Goal: Task Accomplishment & Management: Manage account settings

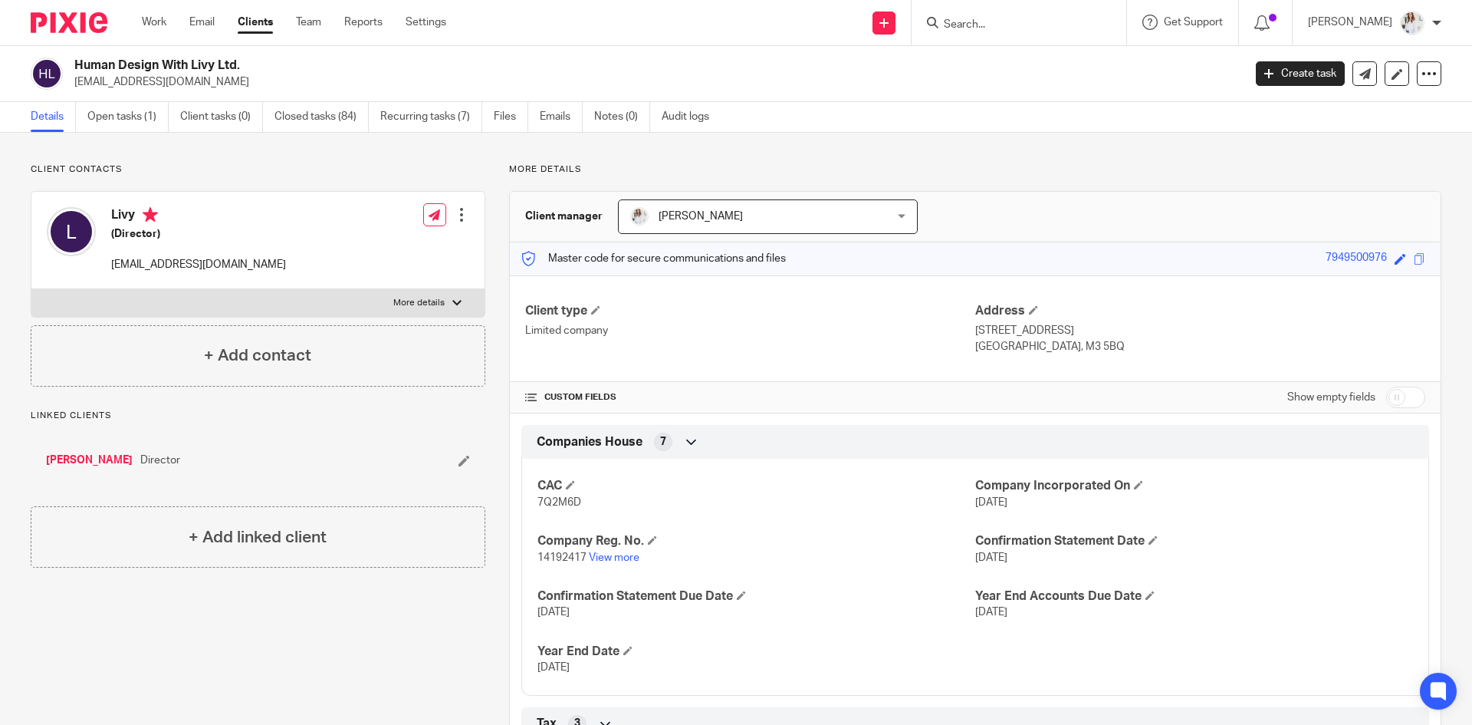
click at [86, 457] on link "[PERSON_NAME]" at bounding box center [89, 459] width 87 height 15
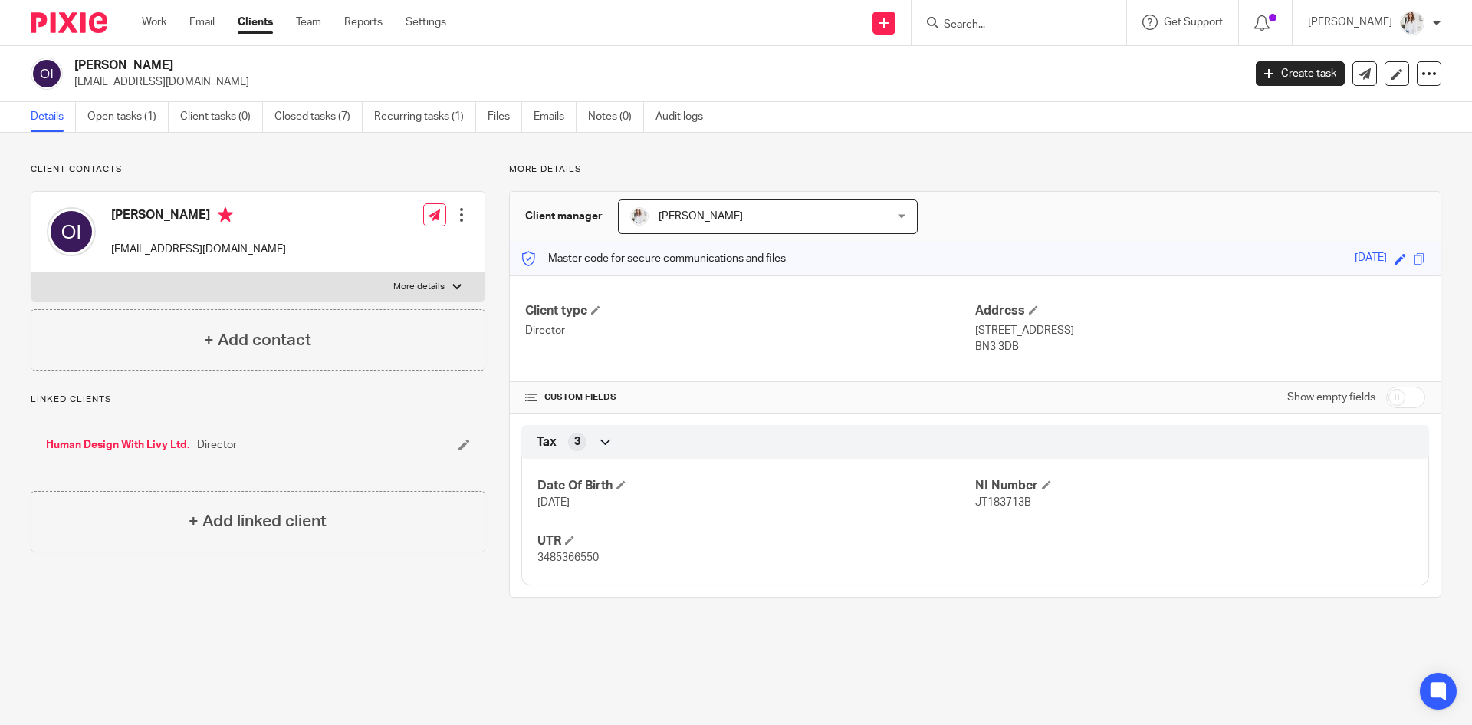
drag, startPoint x: 171, startPoint y: 71, endPoint x: 110, endPoint y: 61, distance: 62.0
click at [110, 61] on h2 "[PERSON_NAME]" at bounding box center [537, 66] width 927 height 16
copy h2 "Iasonos"
drag, startPoint x: 592, startPoint y: 561, endPoint x: 533, endPoint y: 560, distance: 59.1
click at [533, 560] on div "Date Of Birth 13 Jun 1988 NI Number JT183713B UTR 3485366550" at bounding box center [975, 516] width 908 height 138
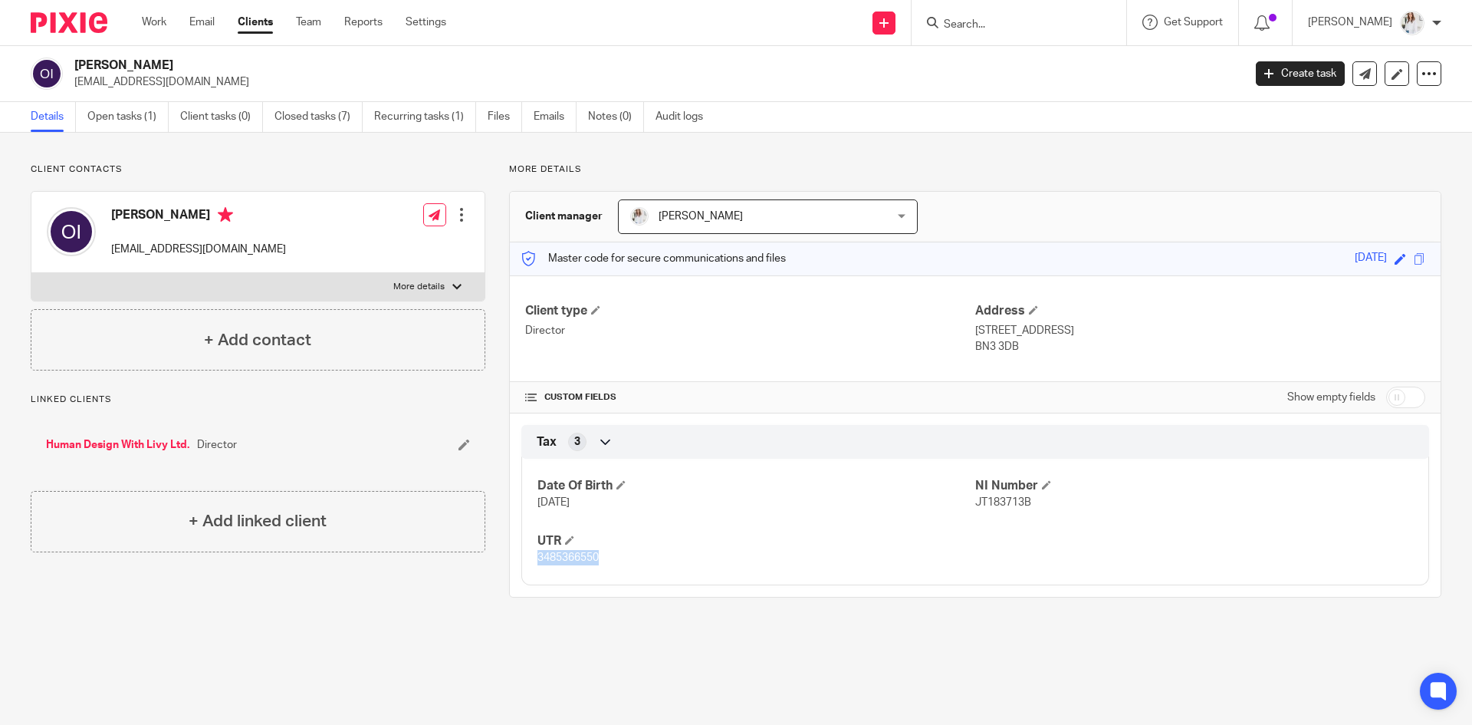
copy span "3485366550"
click at [549, 116] on link "Emails" at bounding box center [555, 117] width 43 height 30
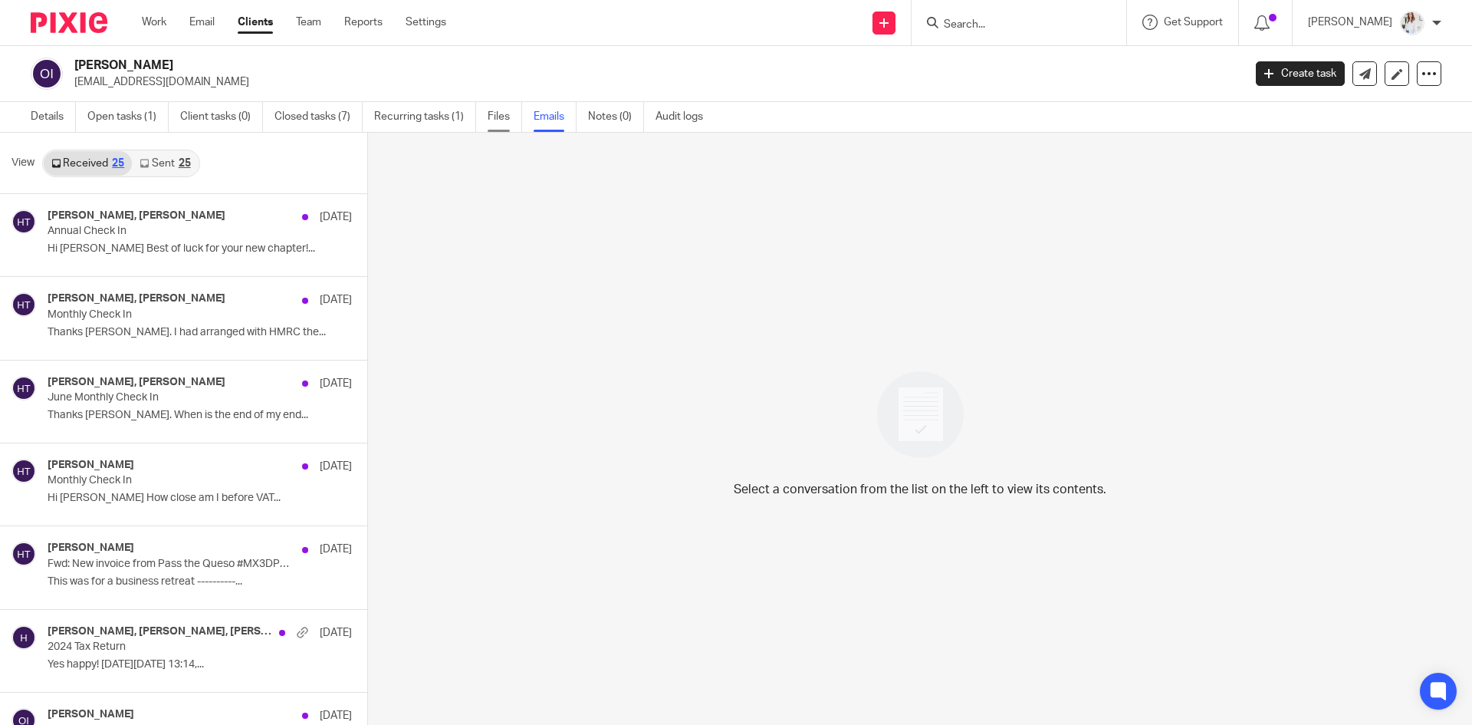
click at [511, 119] on link "Files" at bounding box center [505, 117] width 35 height 30
click at [501, 118] on link "Files" at bounding box center [505, 117] width 35 height 30
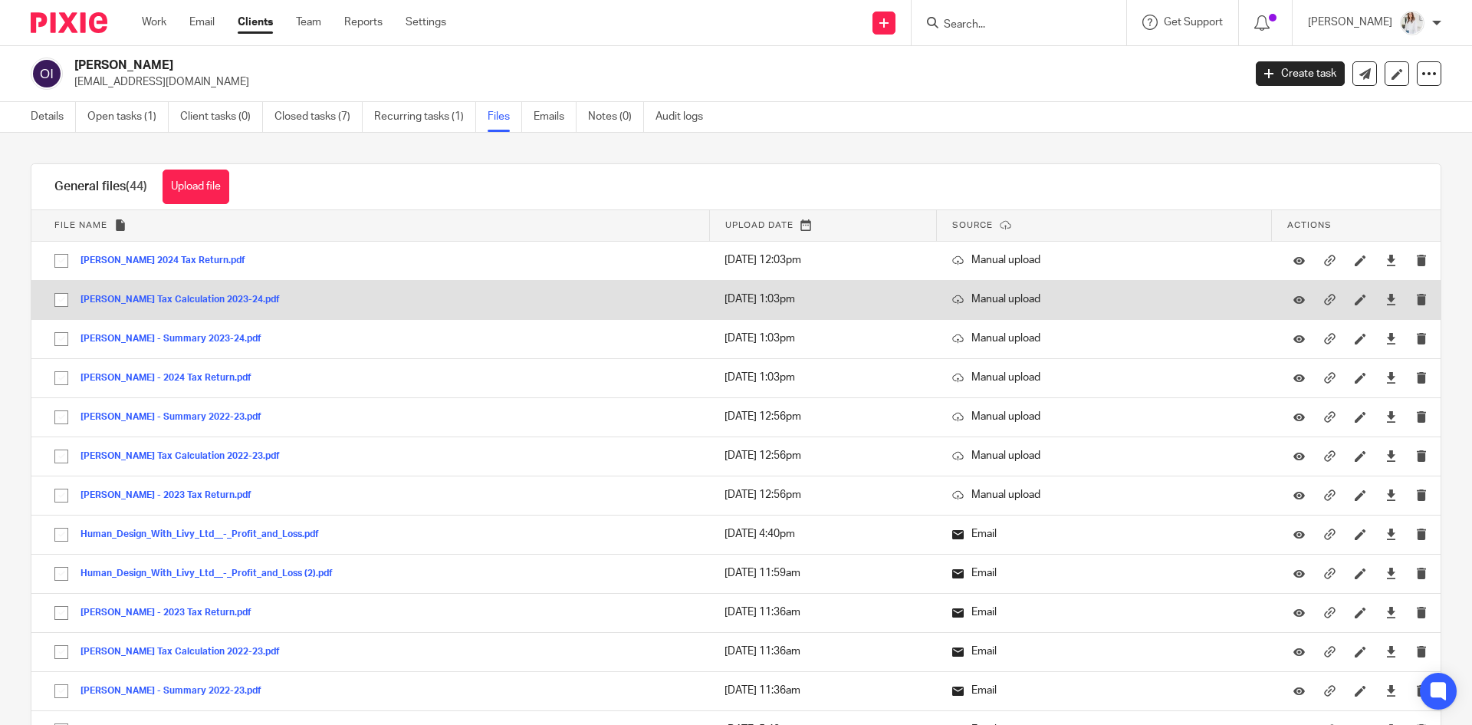
click at [199, 296] on button "Olivia Iasonos Tax Calculation 2023-24.pdf" at bounding box center [186, 299] width 211 height 11
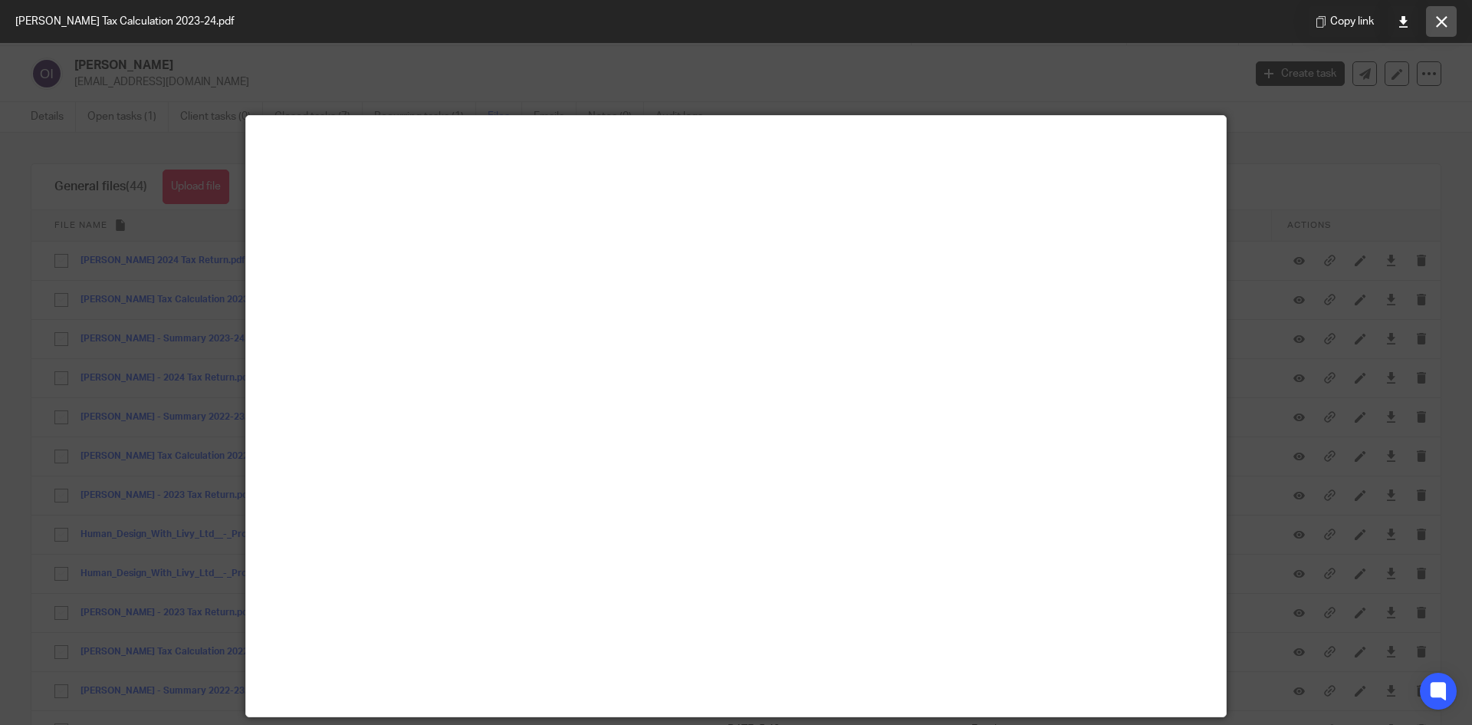
click at [1445, 30] on button at bounding box center [1441, 21] width 31 height 31
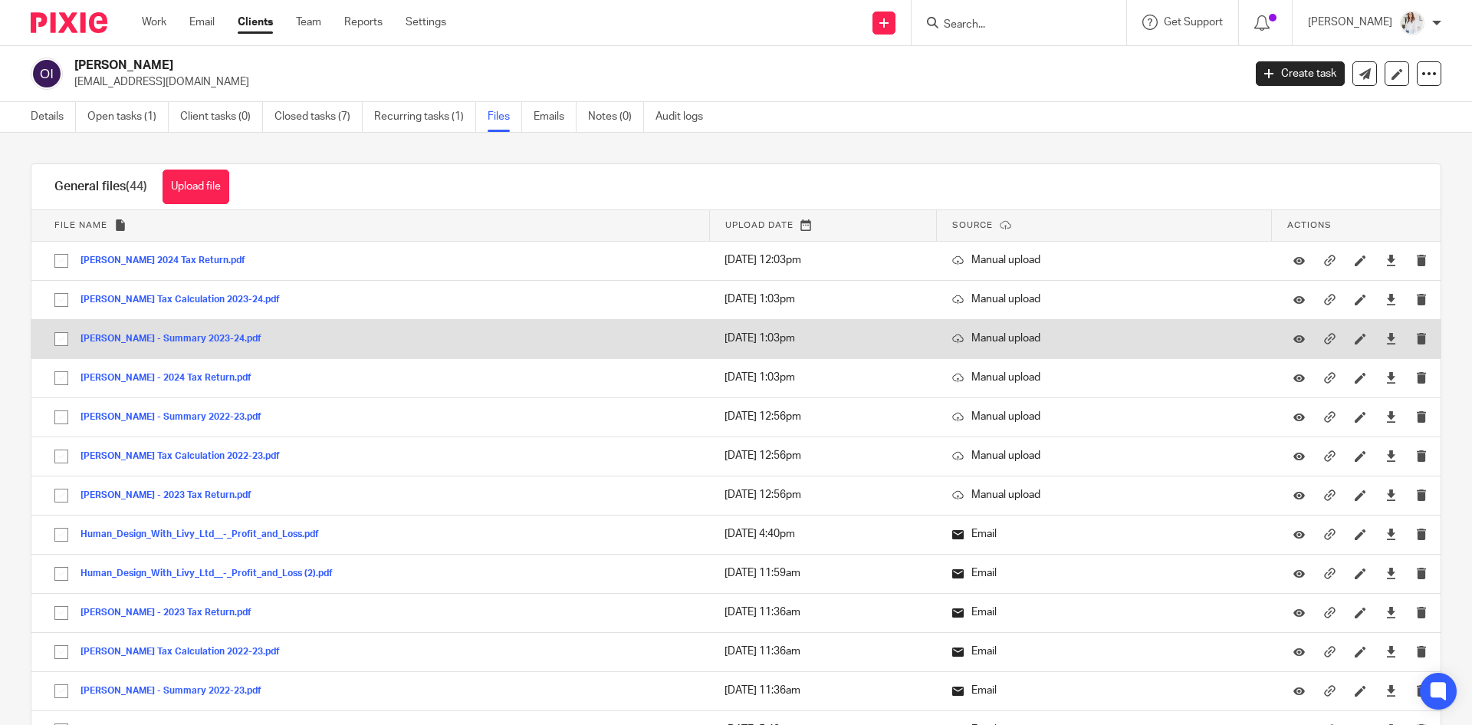
click at [201, 337] on button "Olivia Iasonos - Summary 2023-24.pdf" at bounding box center [177, 339] width 192 height 11
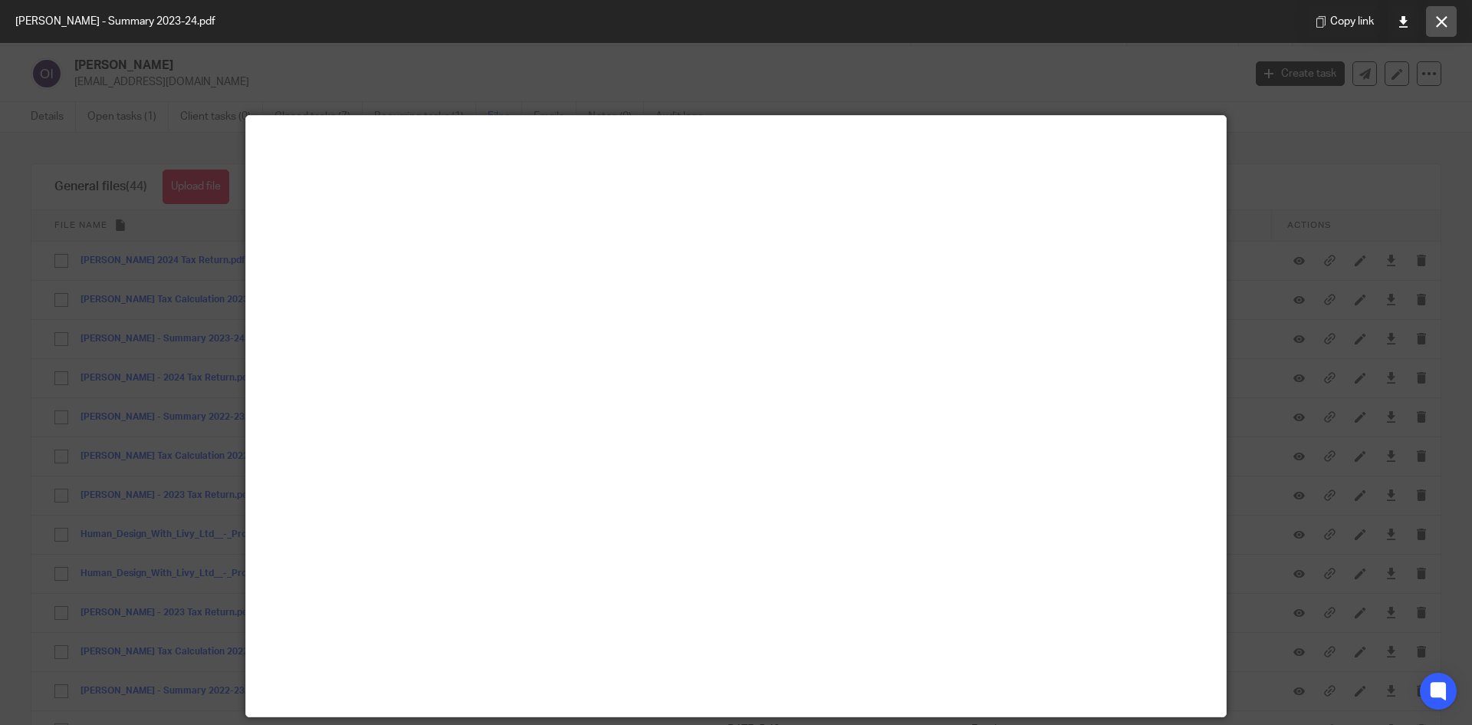
click at [1450, 26] on button at bounding box center [1441, 21] width 31 height 31
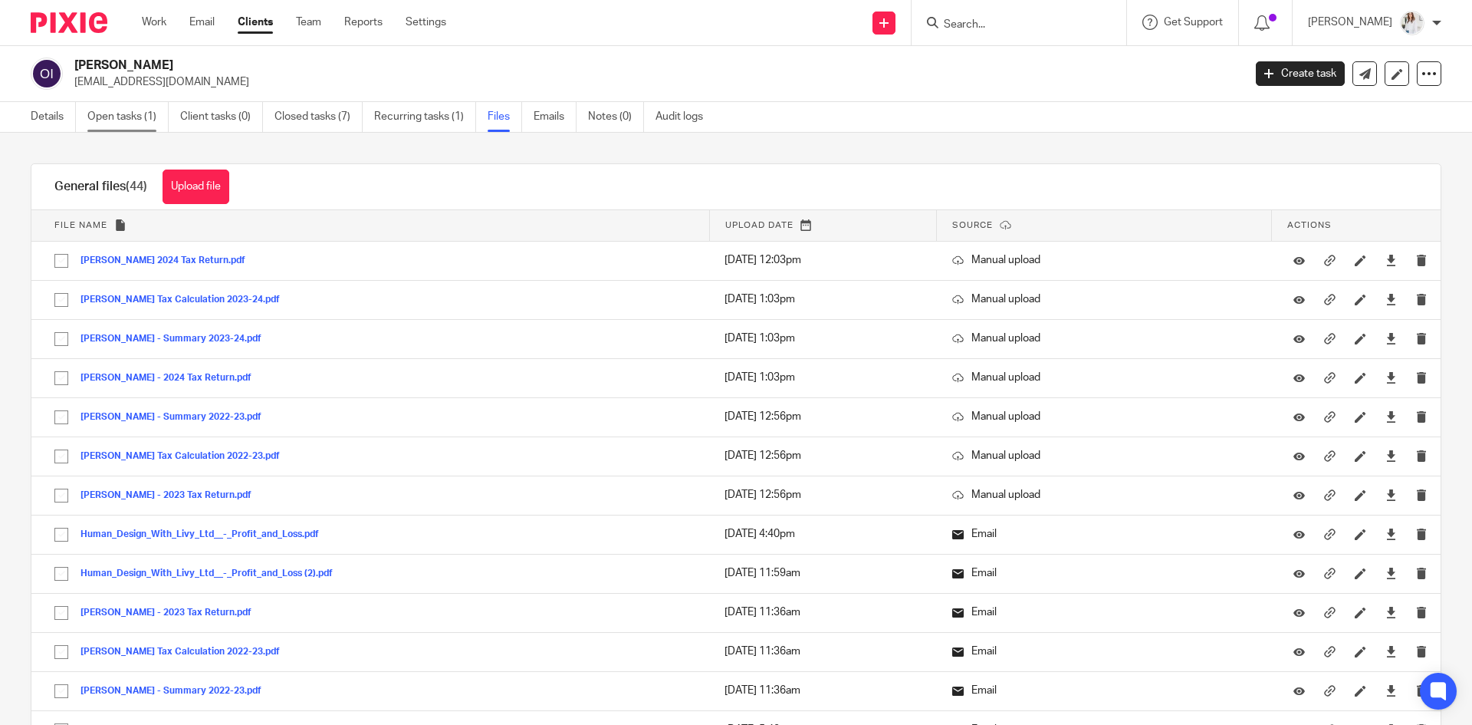
click at [116, 116] on link "Open tasks (1)" at bounding box center [127, 117] width 81 height 30
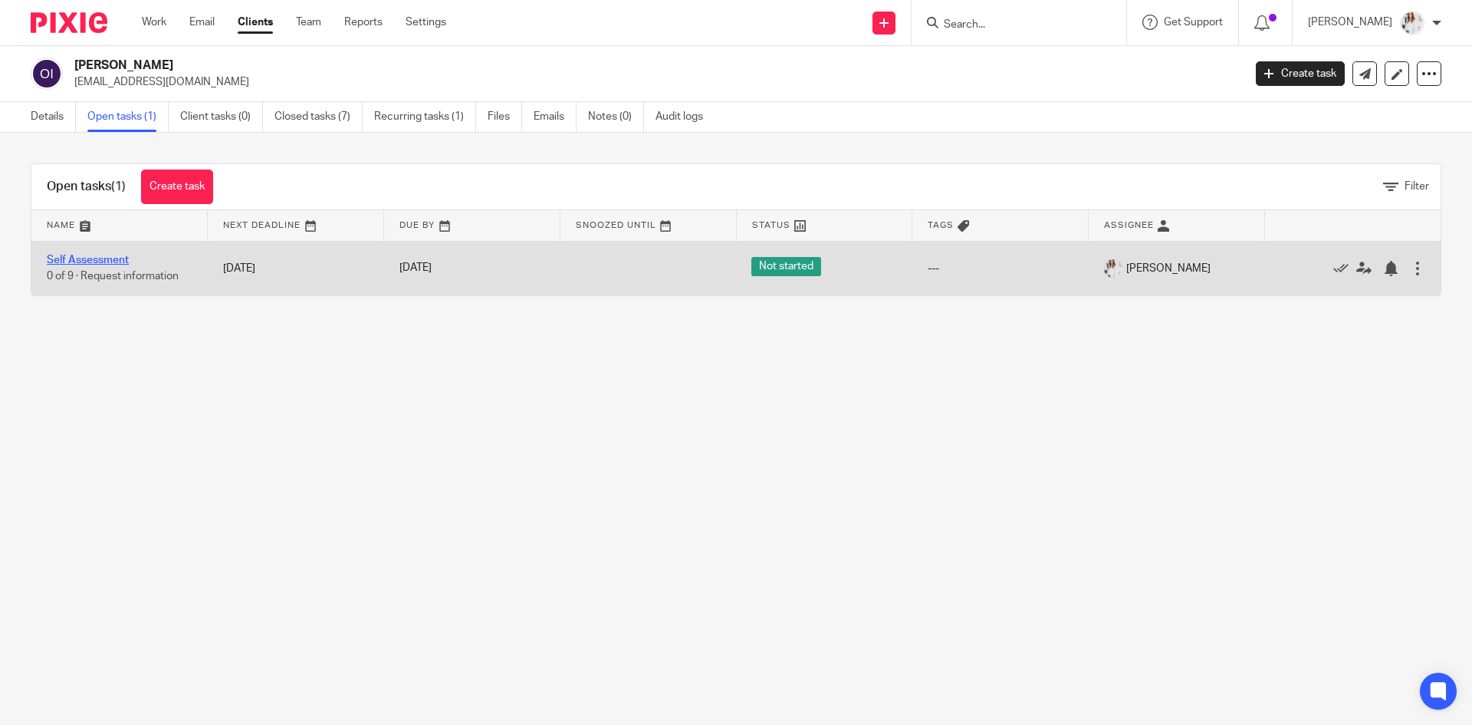
click at [127, 259] on link "Self Assessment" at bounding box center [88, 260] width 82 height 11
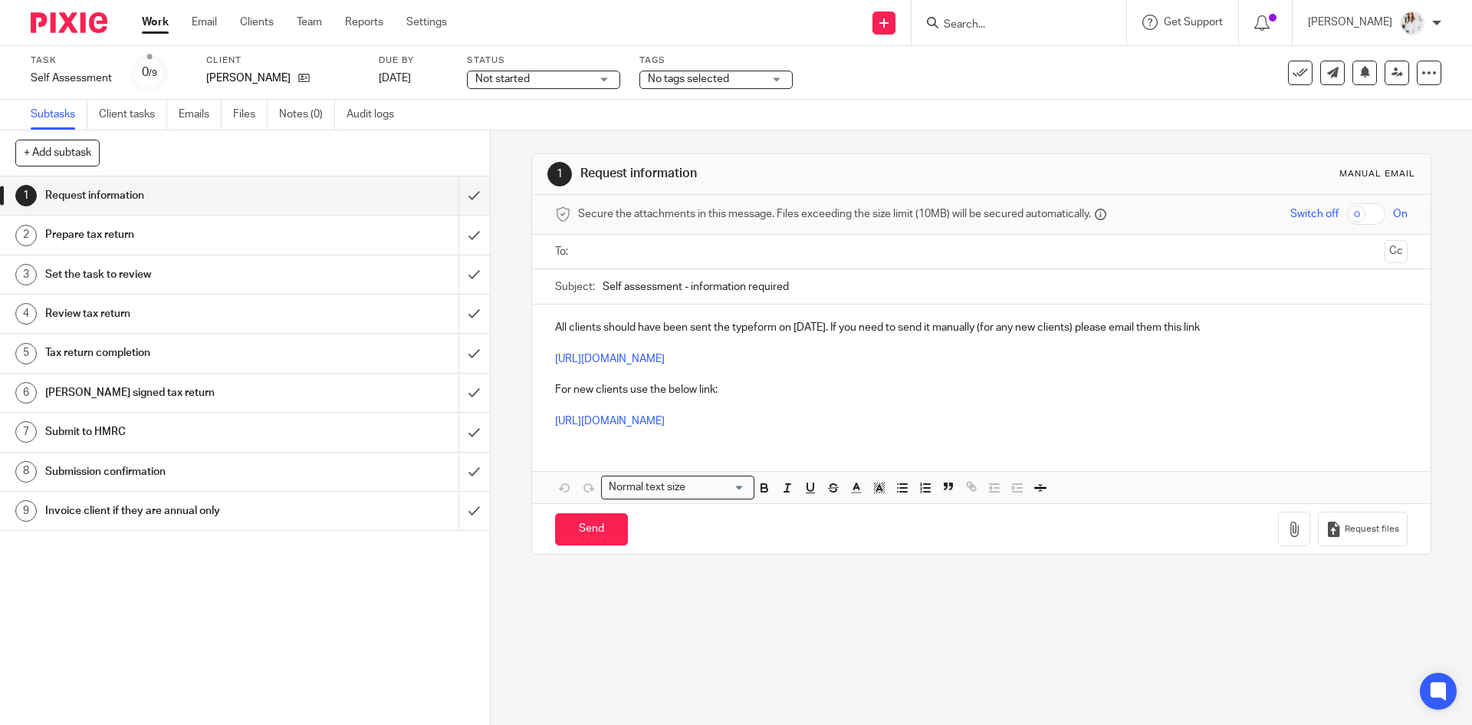
click at [522, 81] on span "Not started" at bounding box center [502, 79] width 54 height 11
click at [520, 139] on span "In progress" at bounding box center [505, 135] width 54 height 11
click at [715, 85] on span "No tags selected" at bounding box center [705, 79] width 115 height 16
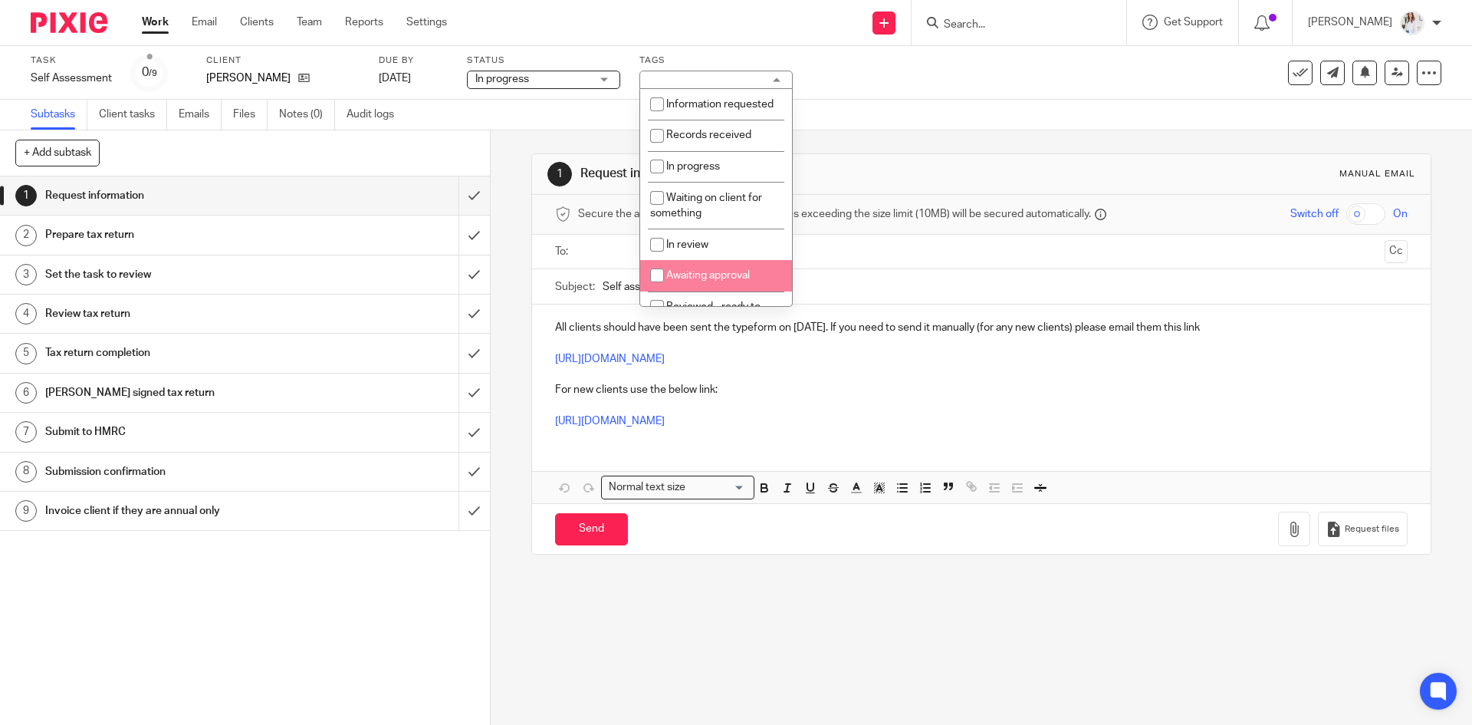
click at [709, 280] on li "Awaiting approval" at bounding box center [716, 275] width 152 height 31
checkbox input "true"
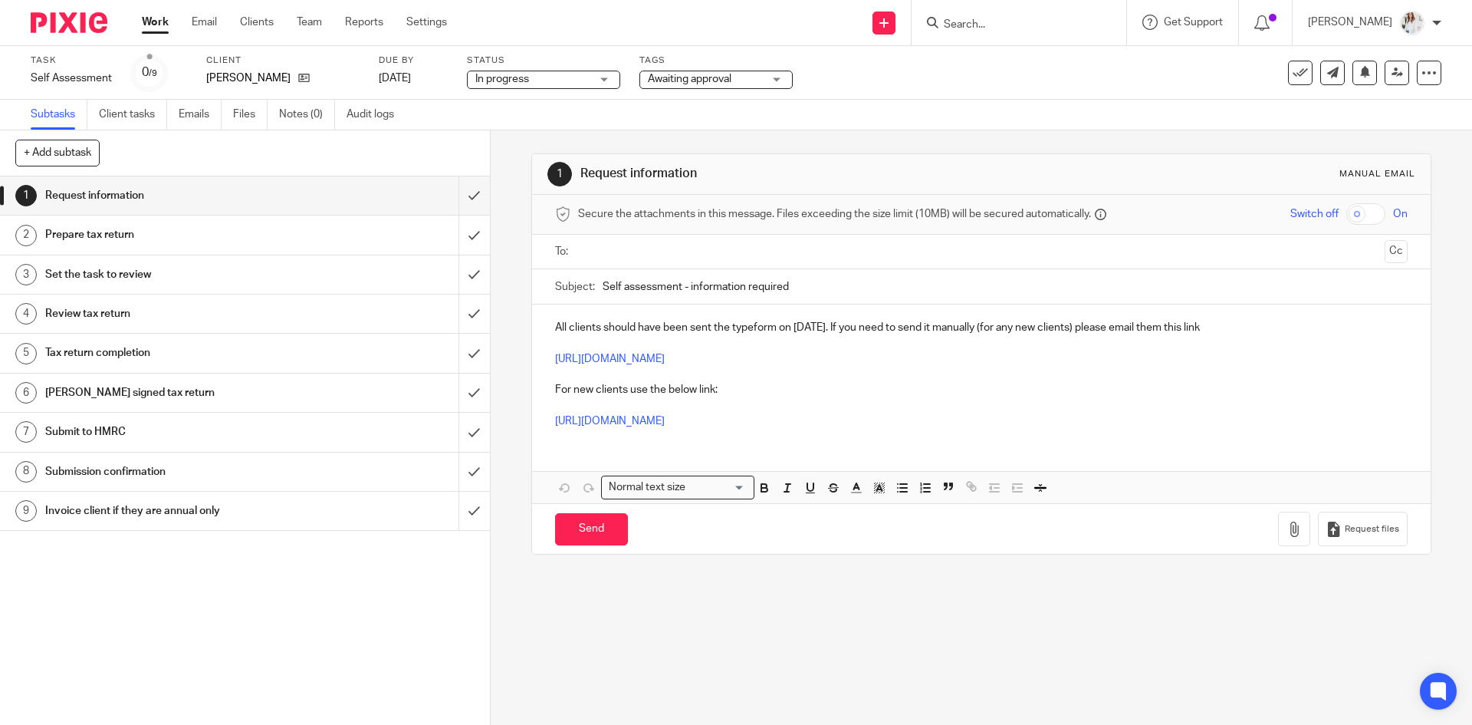
click at [906, 93] on div "Task Self Assessment Save Self Assessment 0 /9 Client Olivia Iasonos Due by 5 J…" at bounding box center [736, 73] width 1472 height 54
click at [1013, 29] on input "Search" at bounding box center [1011, 25] width 138 height 14
type input "human"
click at [1048, 74] on link at bounding box center [1042, 65] width 206 height 35
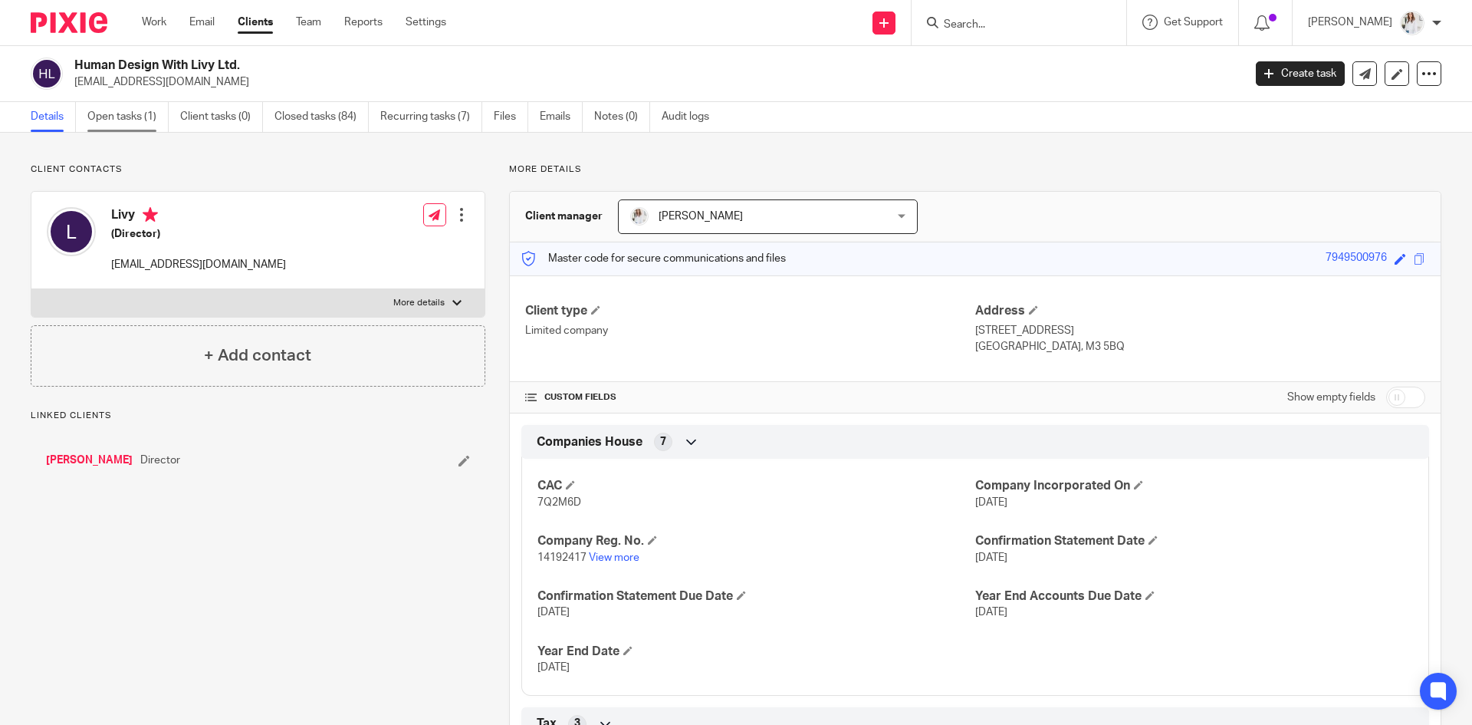
click at [113, 108] on link "Open tasks (1)" at bounding box center [127, 117] width 81 height 30
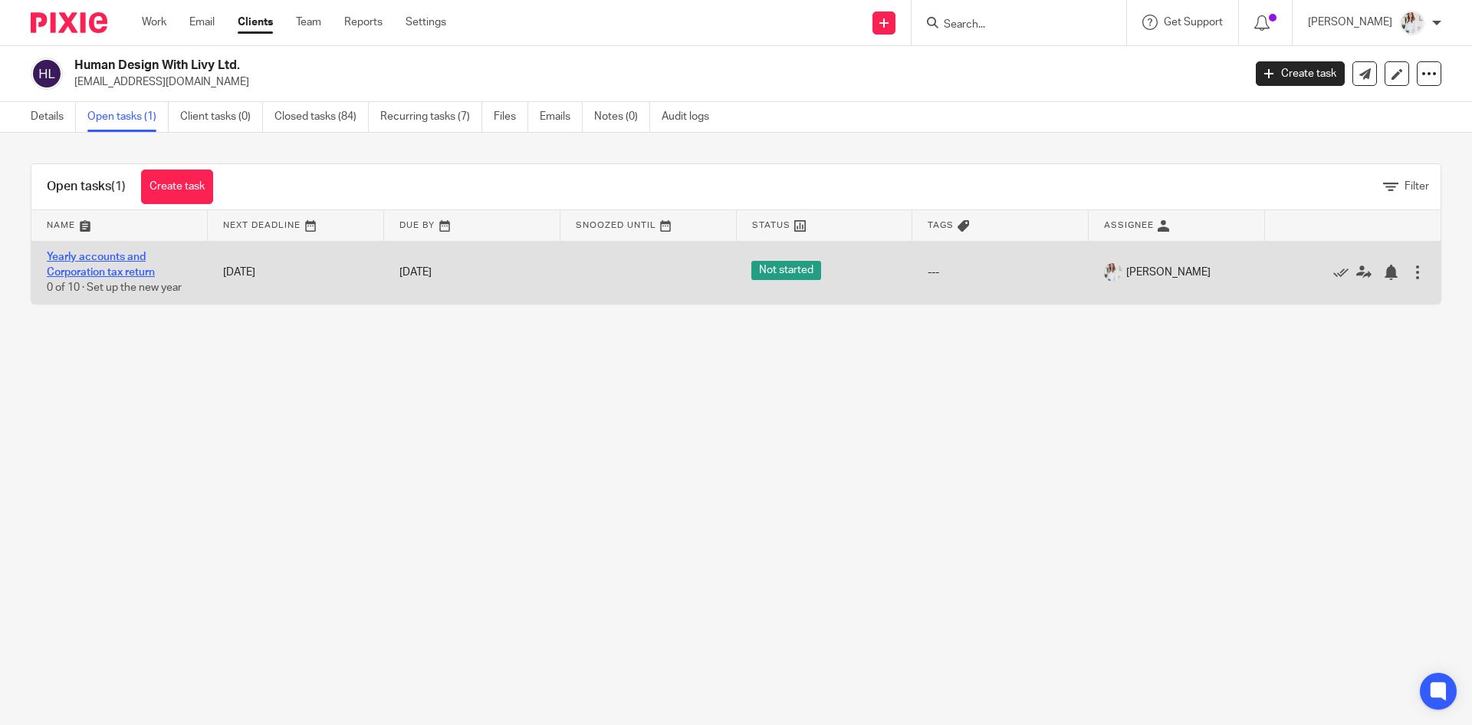
click at [101, 271] on link "Yearly accounts and Corporation tax return" at bounding box center [101, 265] width 108 height 26
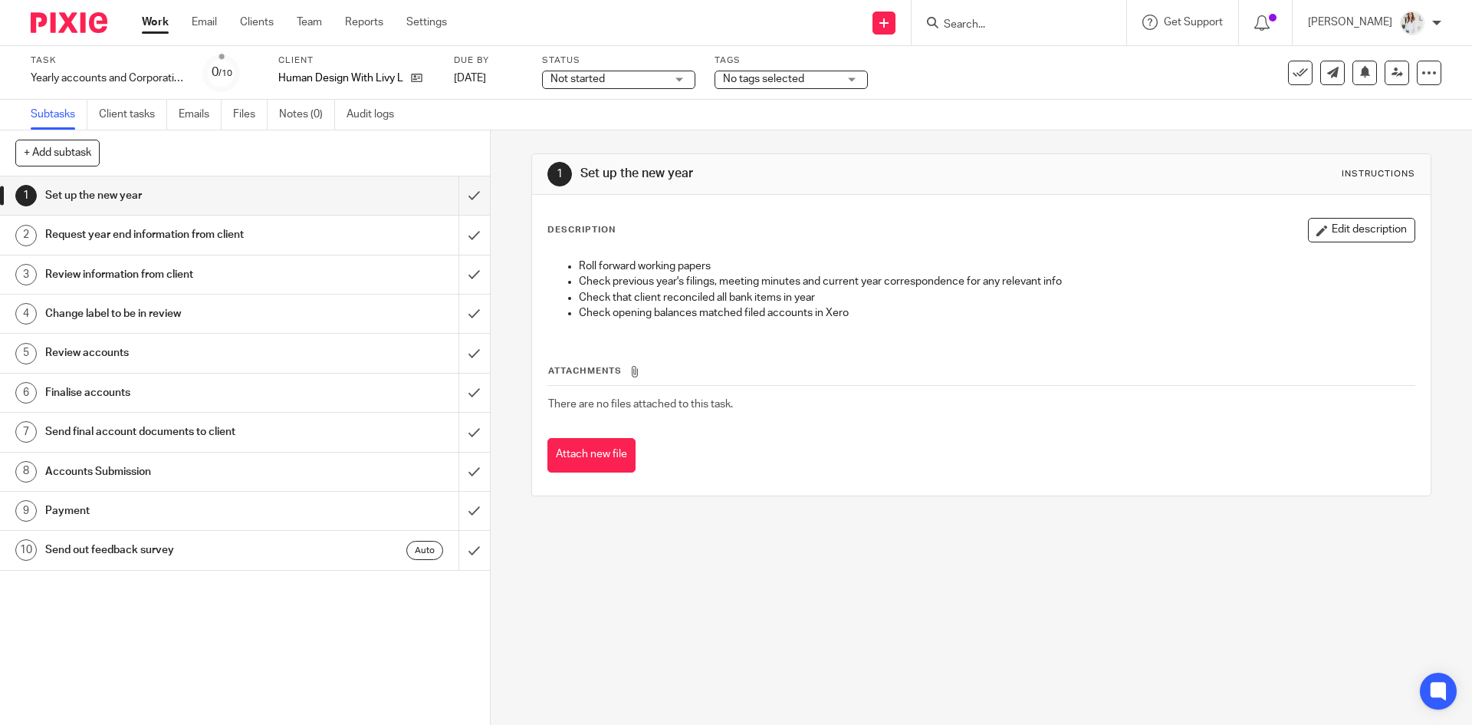
click at [647, 80] on span "Not started" at bounding box center [608, 79] width 115 height 16
click at [638, 134] on li "In progress" at bounding box center [619, 135] width 152 height 31
click at [793, 84] on span "No tags selected" at bounding box center [780, 79] width 115 height 16
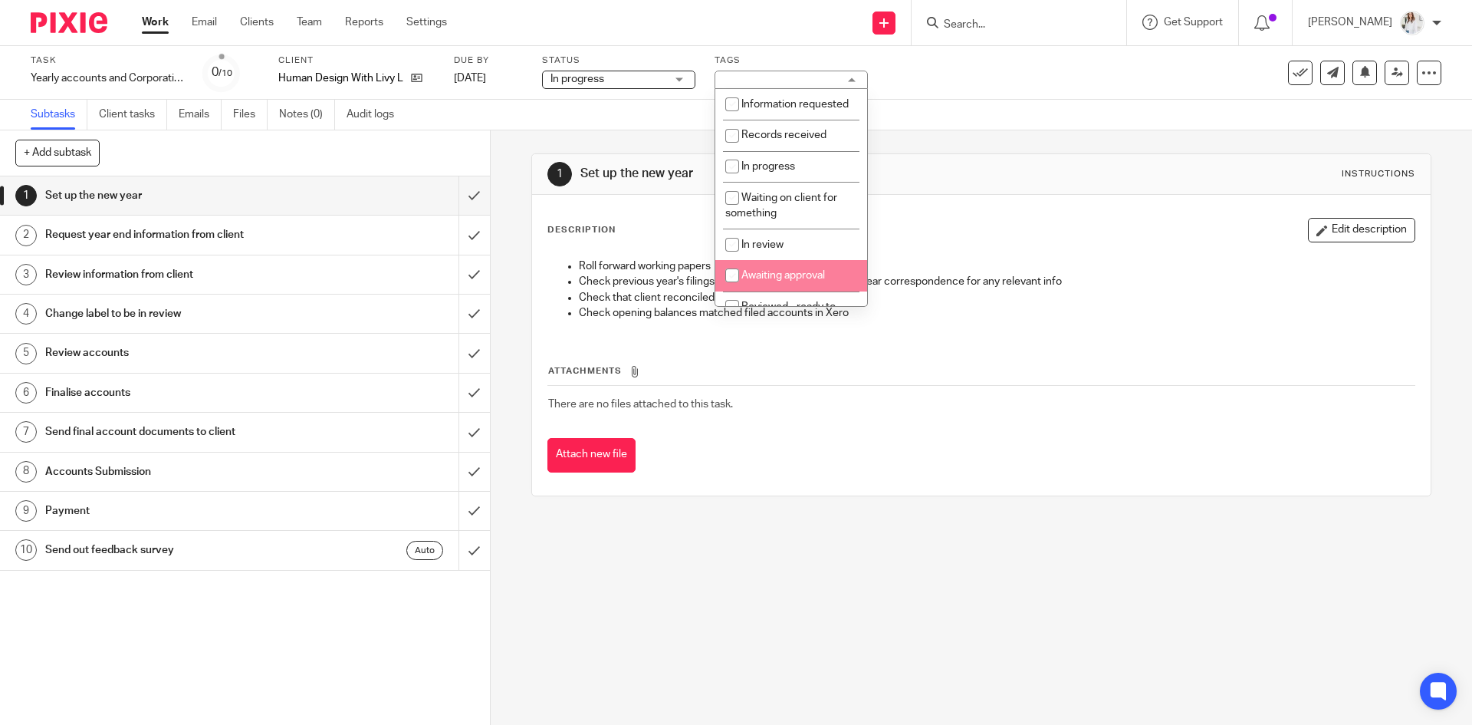
click at [778, 291] on li "Awaiting approval" at bounding box center [791, 275] width 152 height 31
checkbox input "true"
click at [164, 34] on div "Work Email Clients Team Reports Settings Work Email Clients Team Reports Settin…" at bounding box center [299, 22] width 344 height 45
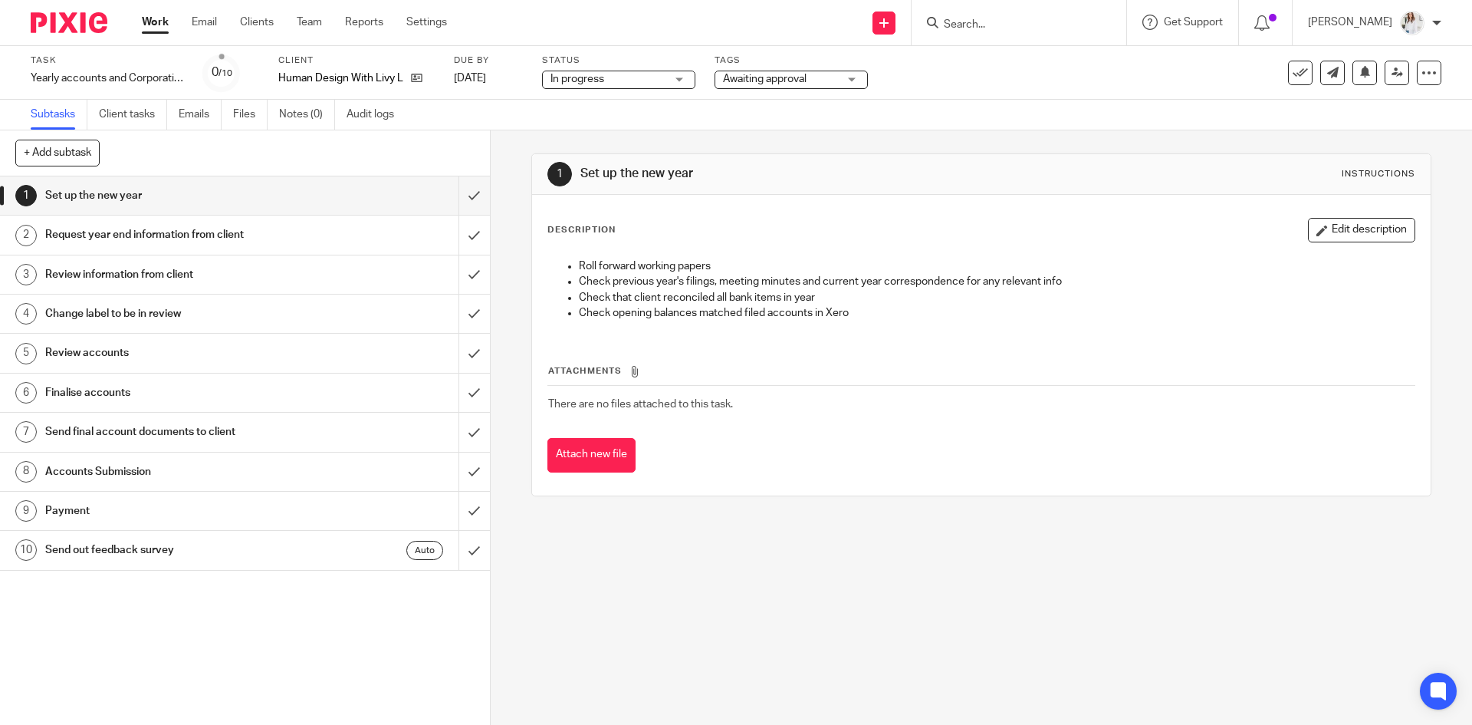
click at [159, 21] on link "Work" at bounding box center [155, 22] width 27 height 15
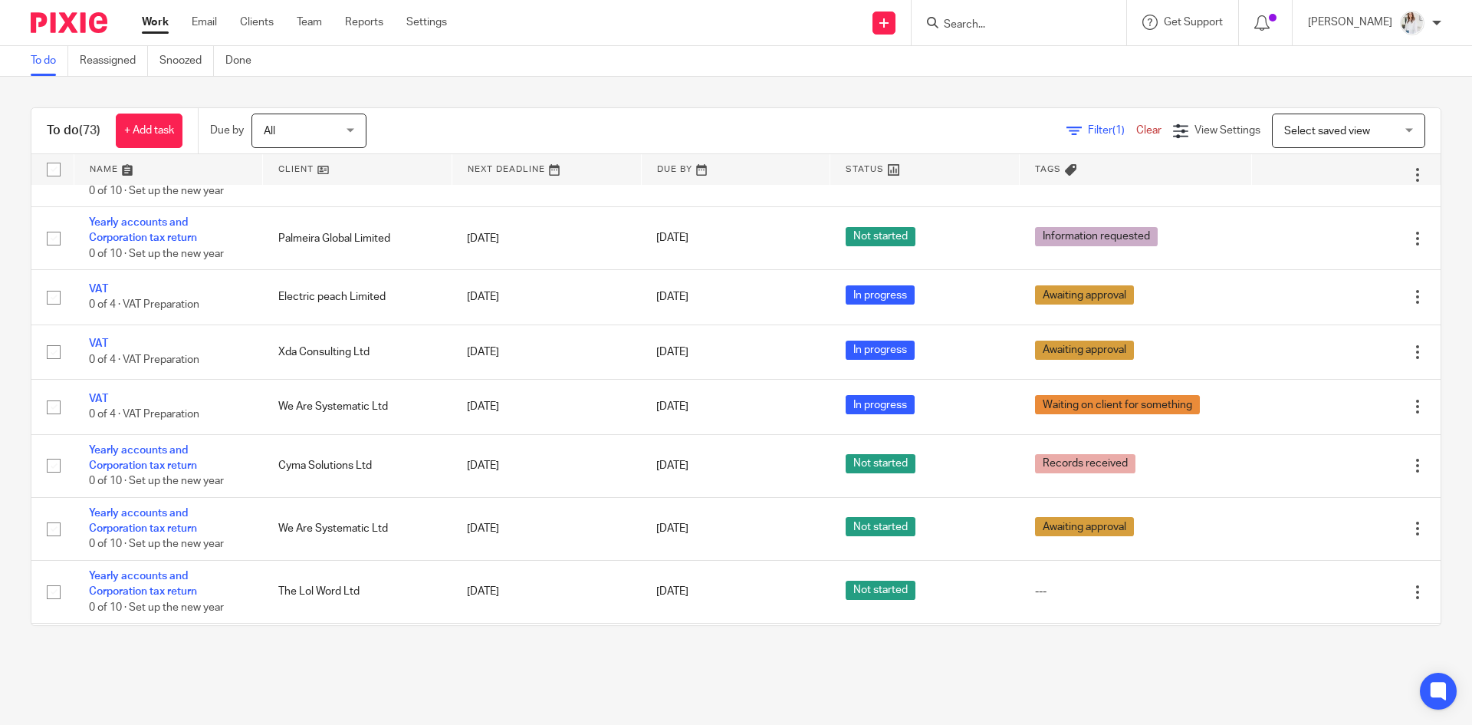
scroll to position [646, 0]
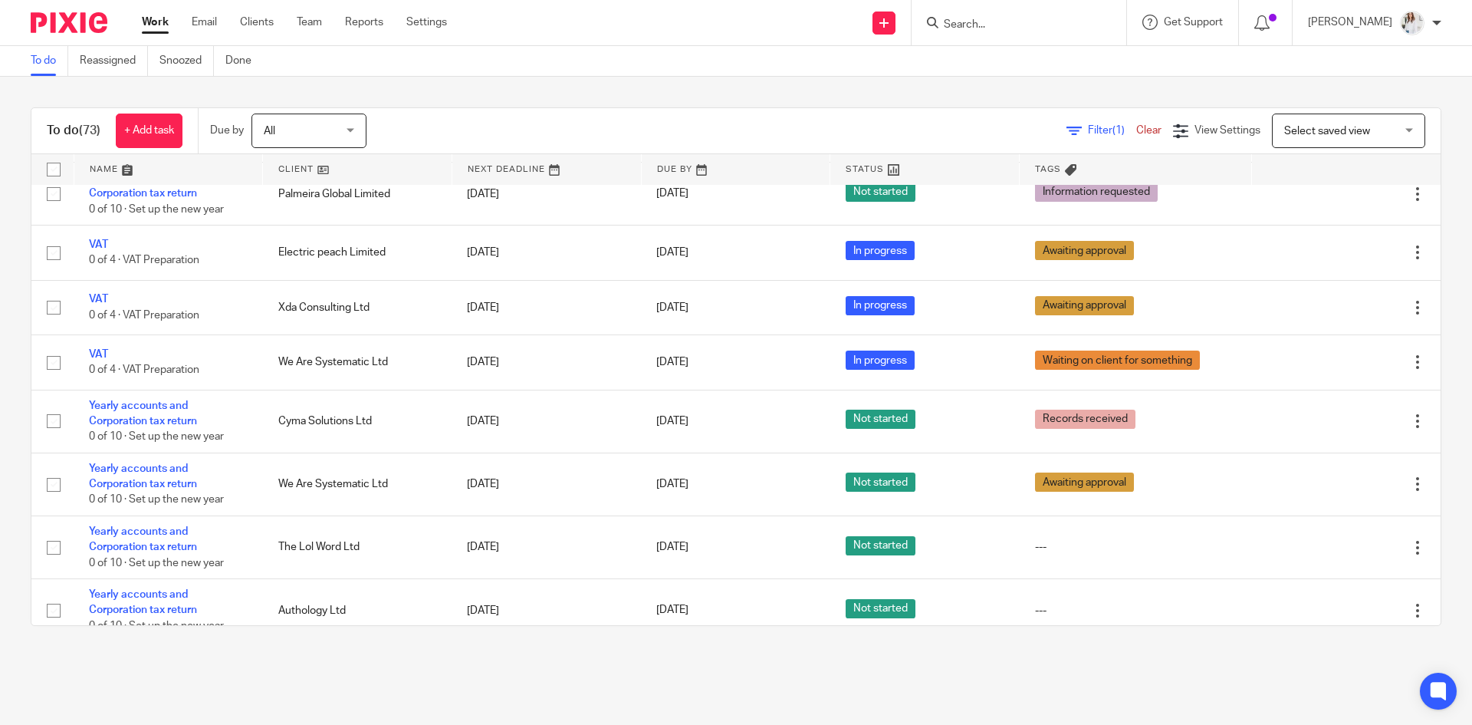
click at [1006, 17] on form at bounding box center [1023, 22] width 163 height 19
drag, startPoint x: 1006, startPoint y: 17, endPoint x: 988, endPoint y: 31, distance: 23.0
click at [988, 31] on input "Search" at bounding box center [1011, 25] width 138 height 14
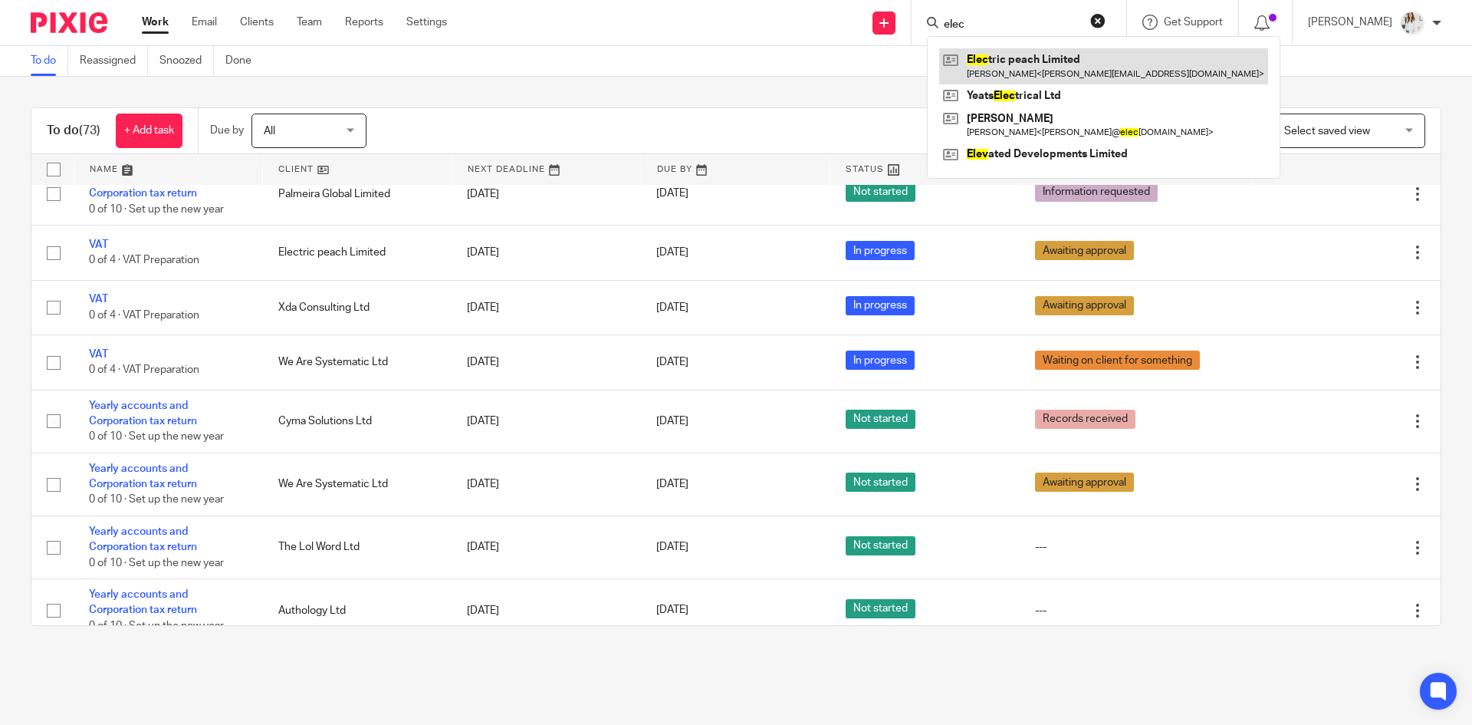
type input "elec"
click at [1007, 54] on link at bounding box center [1103, 65] width 329 height 35
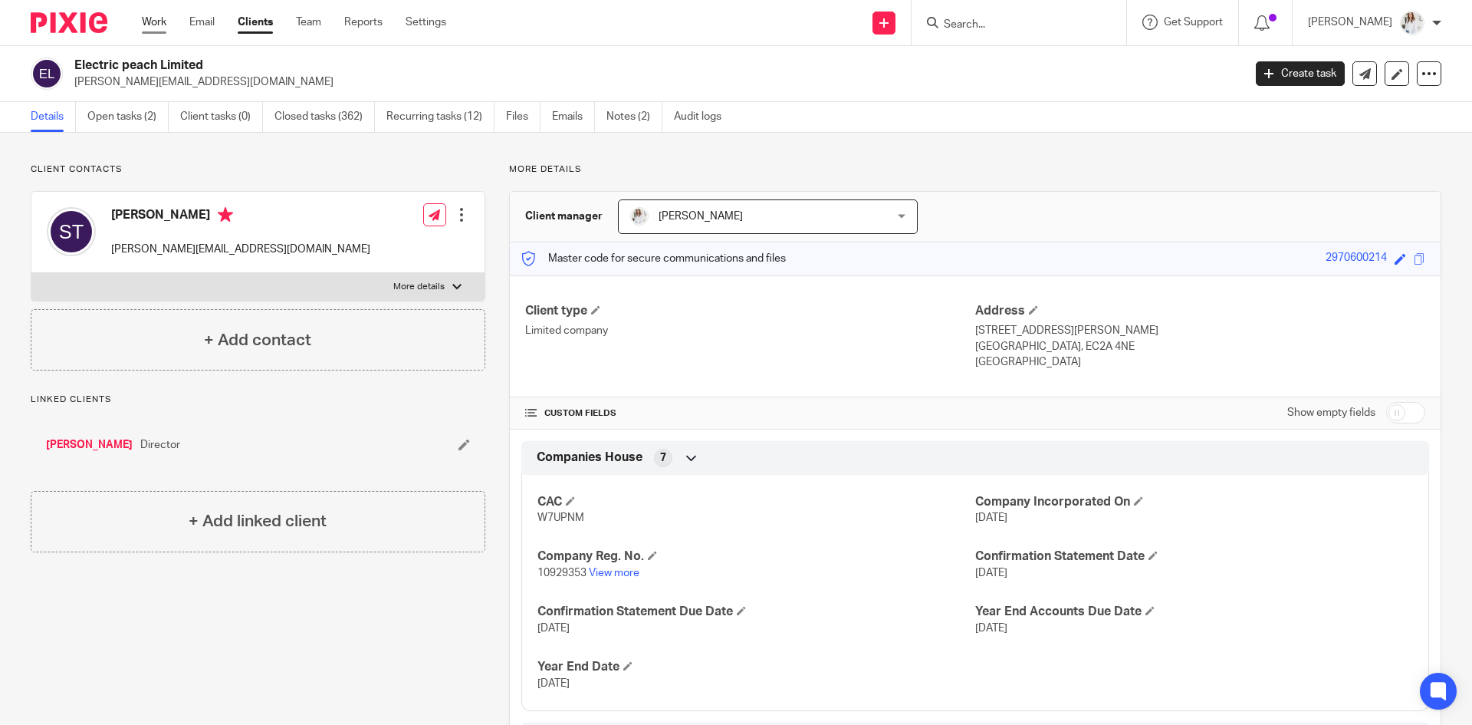
click at [159, 23] on link "Work" at bounding box center [154, 22] width 25 height 15
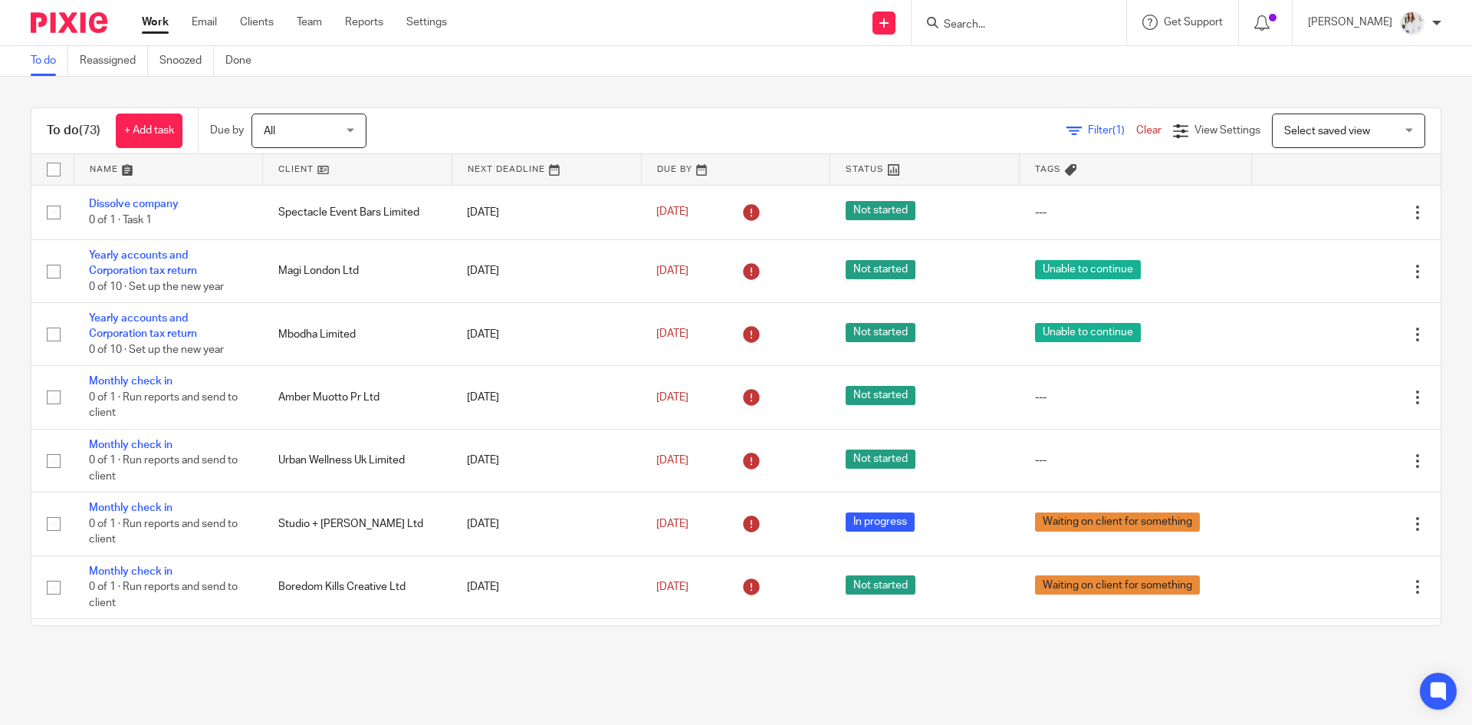
click at [968, 27] on input "Search" at bounding box center [1011, 25] width 138 height 14
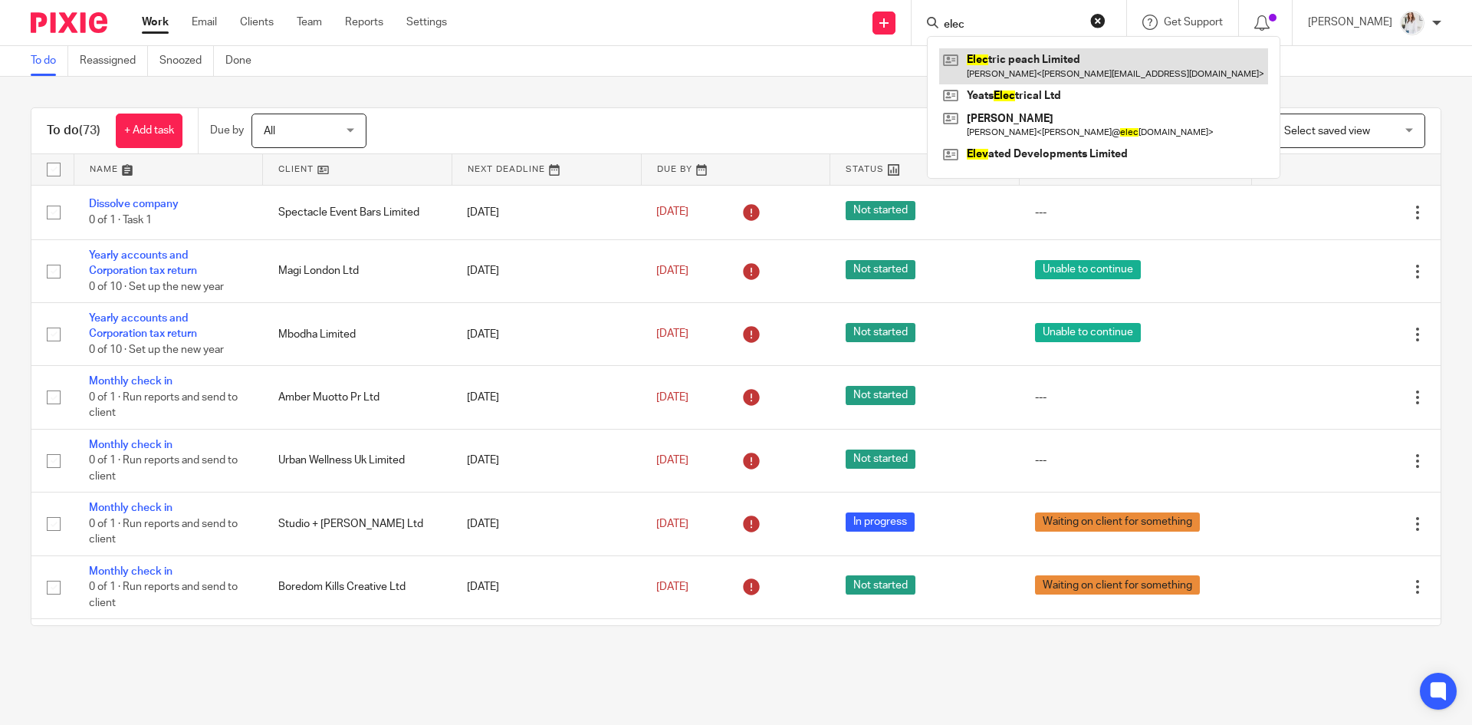
type input "elec"
click at [1016, 65] on link at bounding box center [1103, 65] width 329 height 35
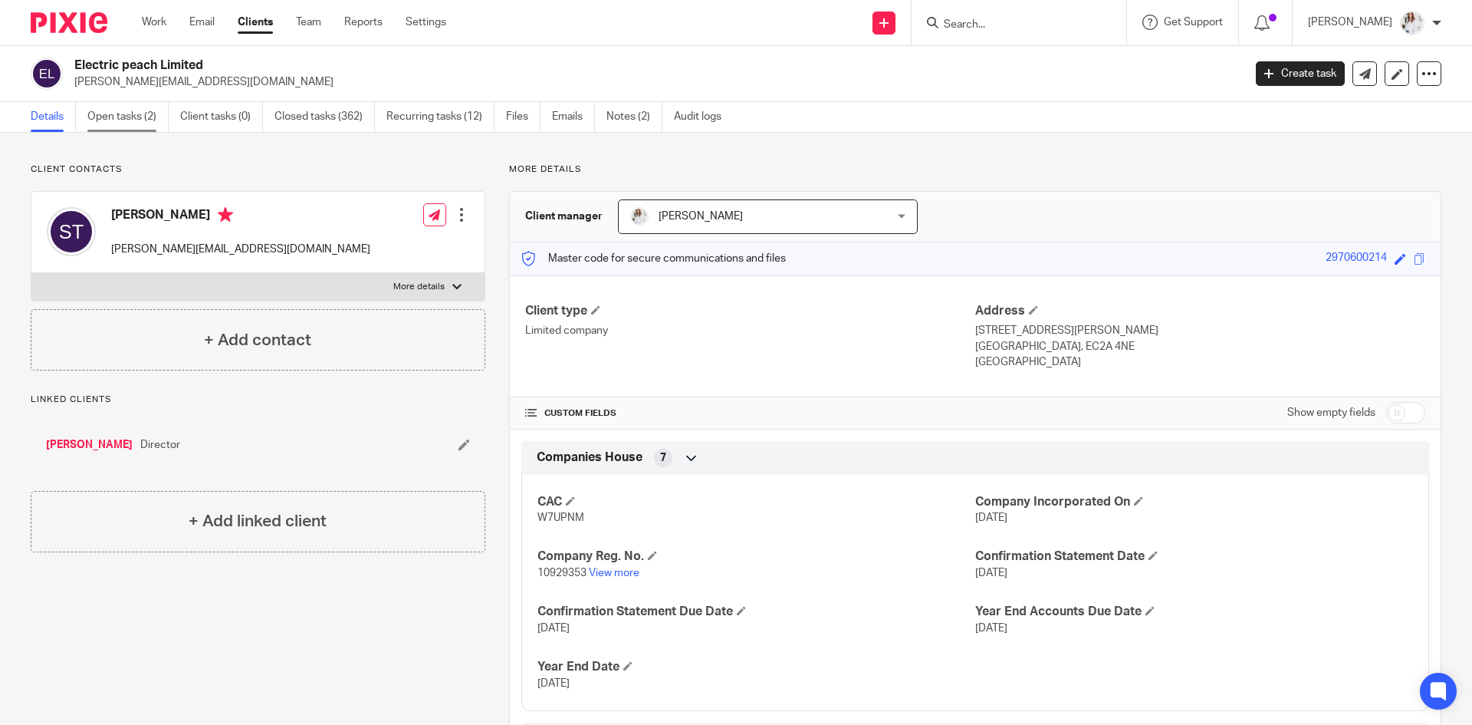
click at [143, 118] on link "Open tasks (2)" at bounding box center [127, 117] width 81 height 30
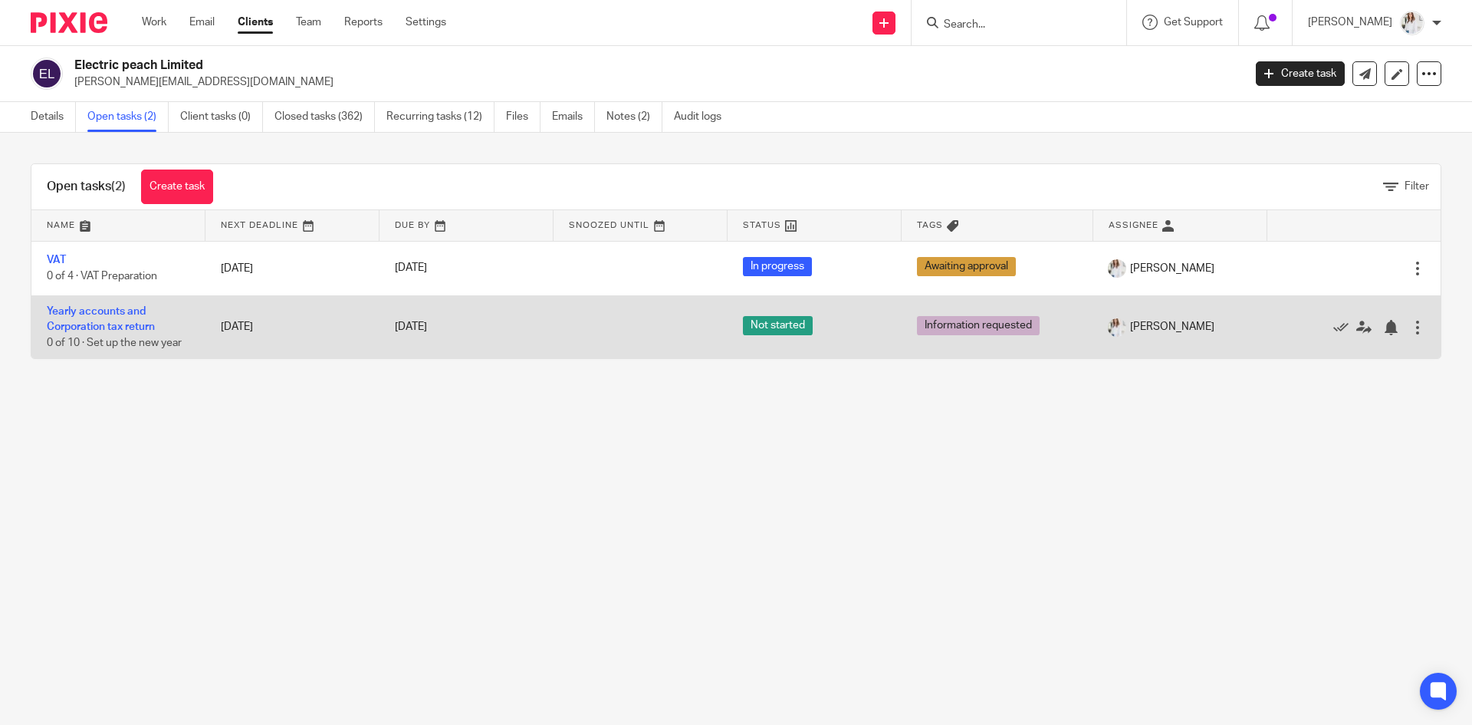
click at [335, 326] on td "[DATE]" at bounding box center [292, 326] width 174 height 63
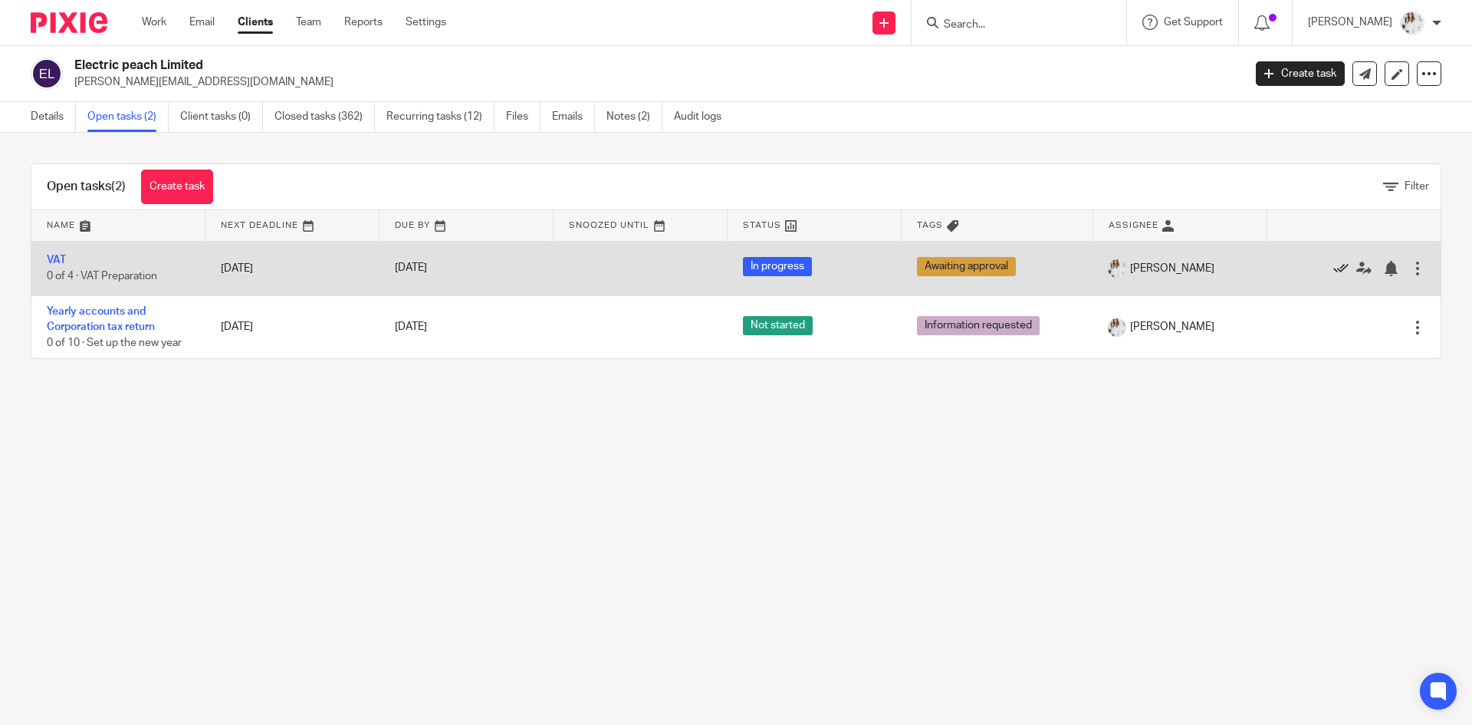
click at [1333, 271] on icon at bounding box center [1340, 268] width 15 height 15
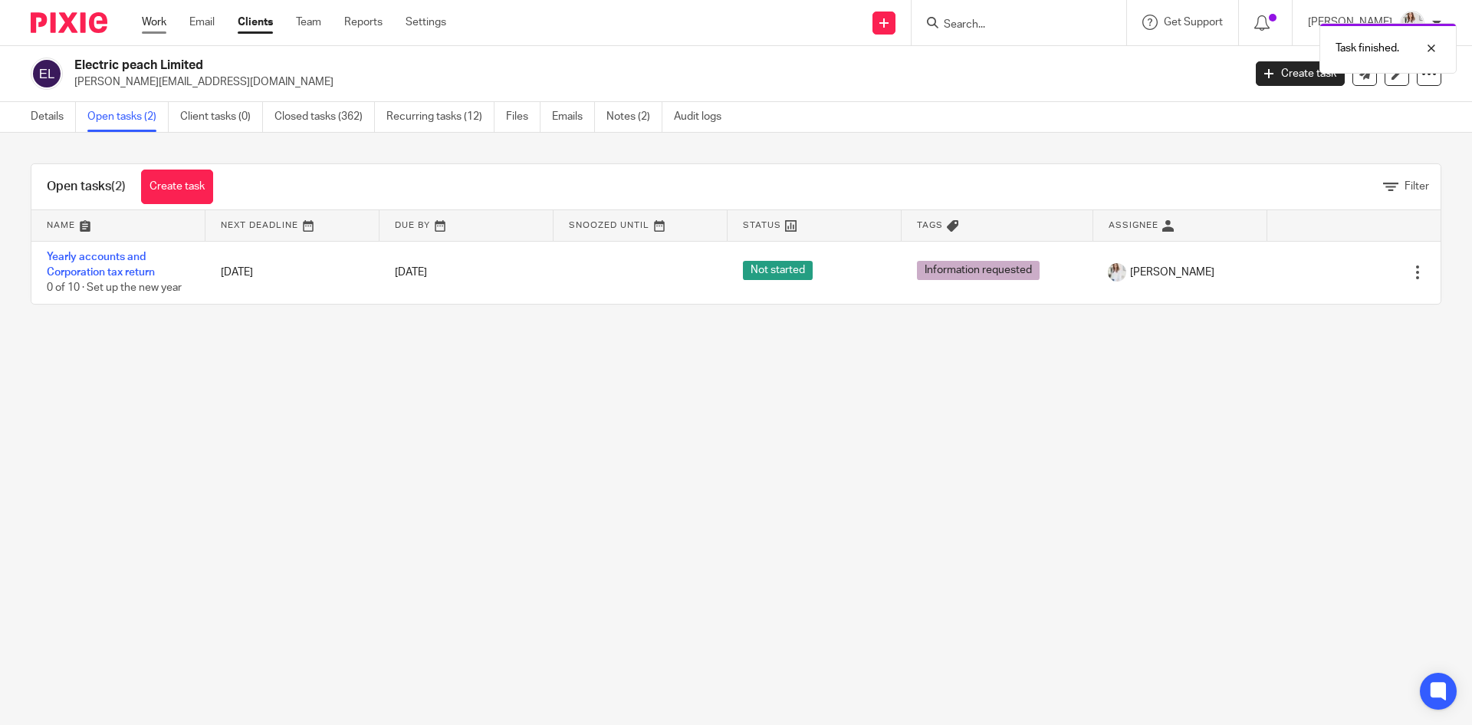
click at [149, 20] on link "Work" at bounding box center [154, 22] width 25 height 15
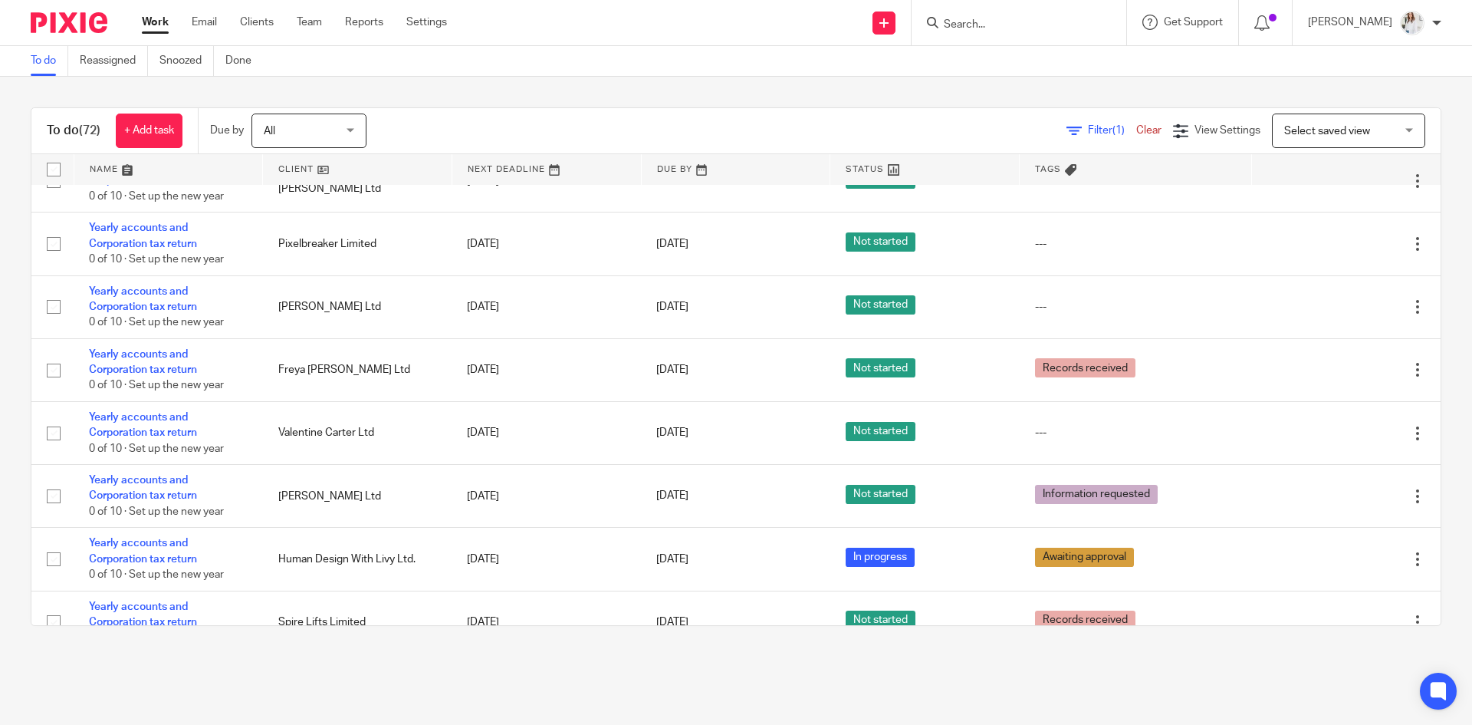
scroll to position [3591, 0]
